Goal: Information Seeking & Learning: Check status

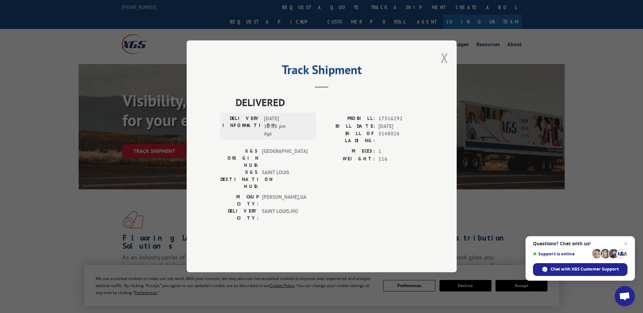
click at [444, 67] on button "Close modal" at bounding box center [444, 58] width 7 height 18
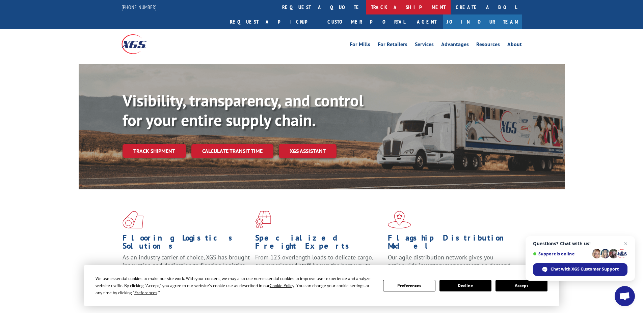
click at [366, 8] on link "track a shipment" at bounding box center [408, 7] width 85 height 15
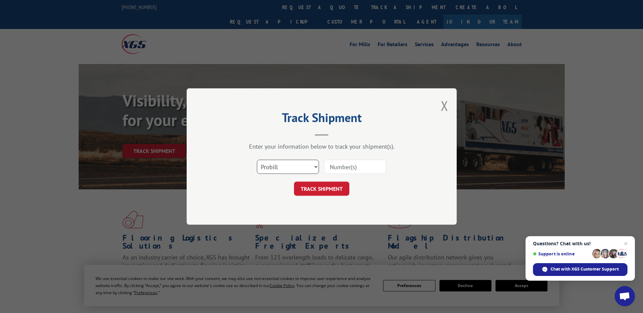
drag, startPoint x: 295, startPoint y: 168, endPoint x: 286, endPoint y: 171, distance: 9.9
click at [295, 168] on select "Select category... Probill BOL PO" at bounding box center [288, 167] width 62 height 14
select select "bol"
click at [257, 160] on select "Select category... Probill BOL PO" at bounding box center [288, 167] width 62 height 14
click at [331, 168] on input at bounding box center [355, 167] width 62 height 14
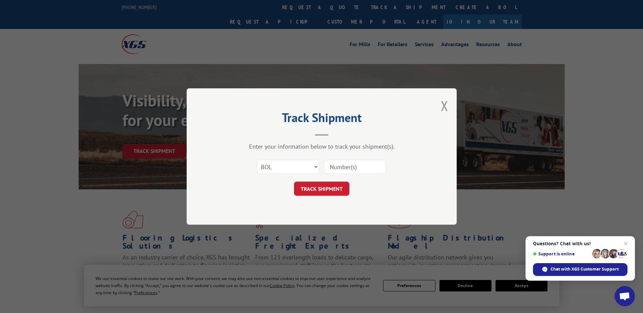
paste input "5194003"
type input "5194003"
click at [325, 190] on button "TRACK SHIPMENT" at bounding box center [321, 189] width 55 height 14
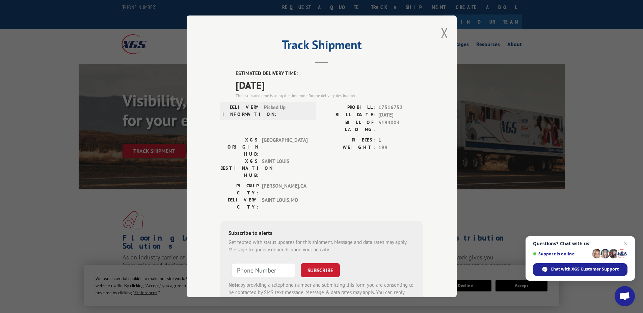
click at [283, 105] on span "Picked Up" at bounding box center [287, 111] width 46 height 14
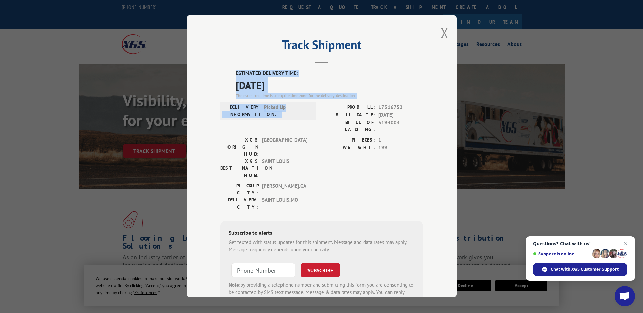
drag, startPoint x: 282, startPoint y: 107, endPoint x: 229, endPoint y: 75, distance: 62.0
click at [229, 75] on div "ESTIMATED DELIVERY TIME: [DATE] The estimated time is using the time zone for t…" at bounding box center [321, 191] width 202 height 243
copy div "ESTIMATED DELIVERY TIME: [DATE] The estimated time is using the time zone for t…"
click at [441, 32] on button "Close modal" at bounding box center [444, 33] width 7 height 18
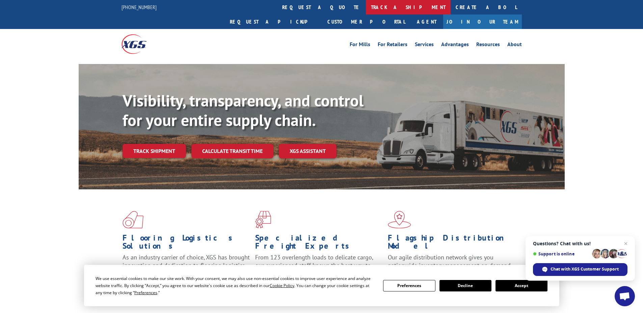
click at [366, 8] on link "track a shipment" at bounding box center [408, 7] width 85 height 15
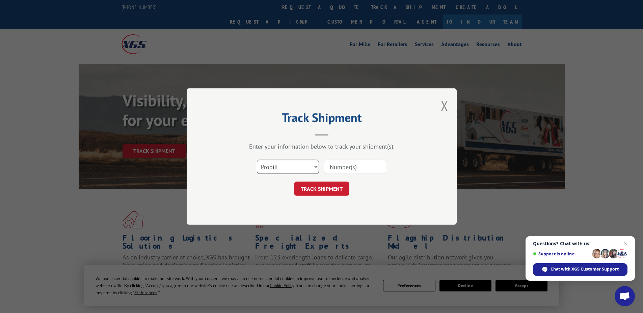
click at [285, 164] on select "Select category... Probill BOL PO" at bounding box center [288, 167] width 62 height 14
select select "bol"
click at [257, 160] on select "Select category... Probill BOL PO" at bounding box center [288, 167] width 62 height 14
click at [330, 168] on input at bounding box center [355, 167] width 62 height 14
paste input "442647"
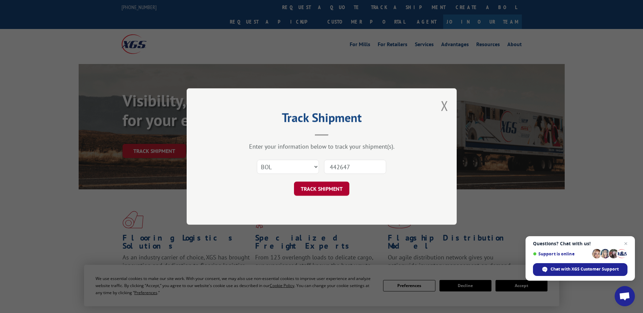
type input "442647"
click at [321, 190] on button "TRACK SHIPMENT" at bounding box center [321, 189] width 55 height 14
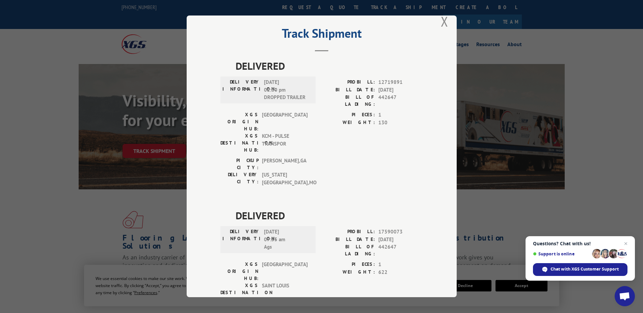
scroll to position [23, 0]
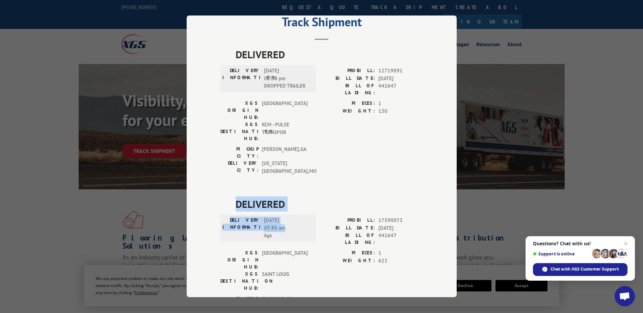
drag, startPoint x: 282, startPoint y: 190, endPoint x: 231, endPoint y: 169, distance: 55.1
click at [231, 197] on div "DELIVERED DELIVERY INFORMATION: [DATE] 07:55 am Ags PROBILL: 17590073 BILL DATE…" at bounding box center [321, 262] width 202 height 131
copy div "DELIVERED DELIVERY INFORMATION: [DATE] 07:55 am"
